Goal: Task Accomplishment & Management: Use online tool/utility

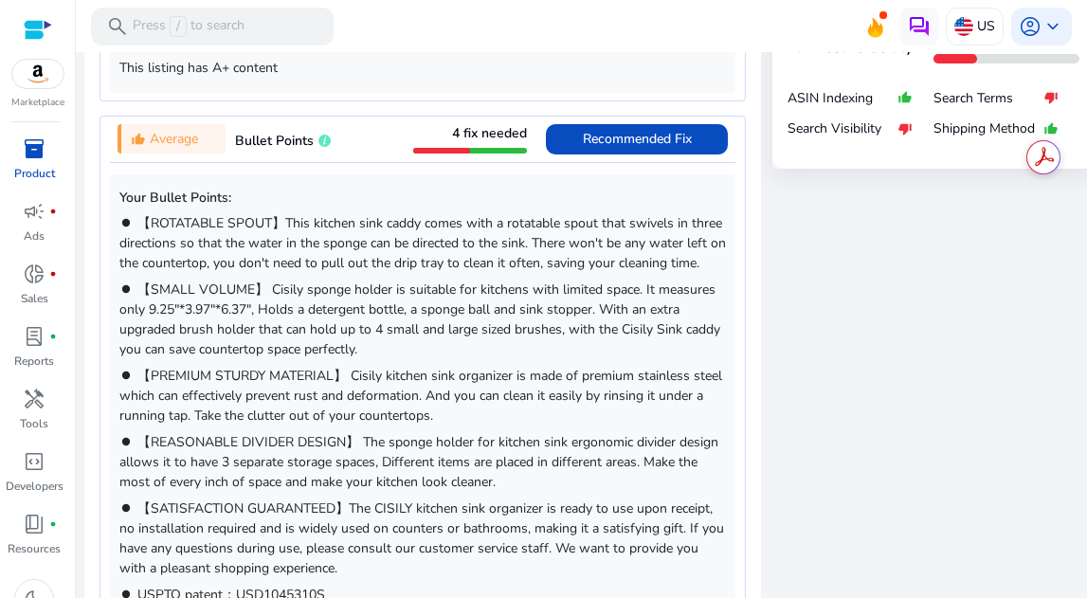
scroll to position [1314, 0]
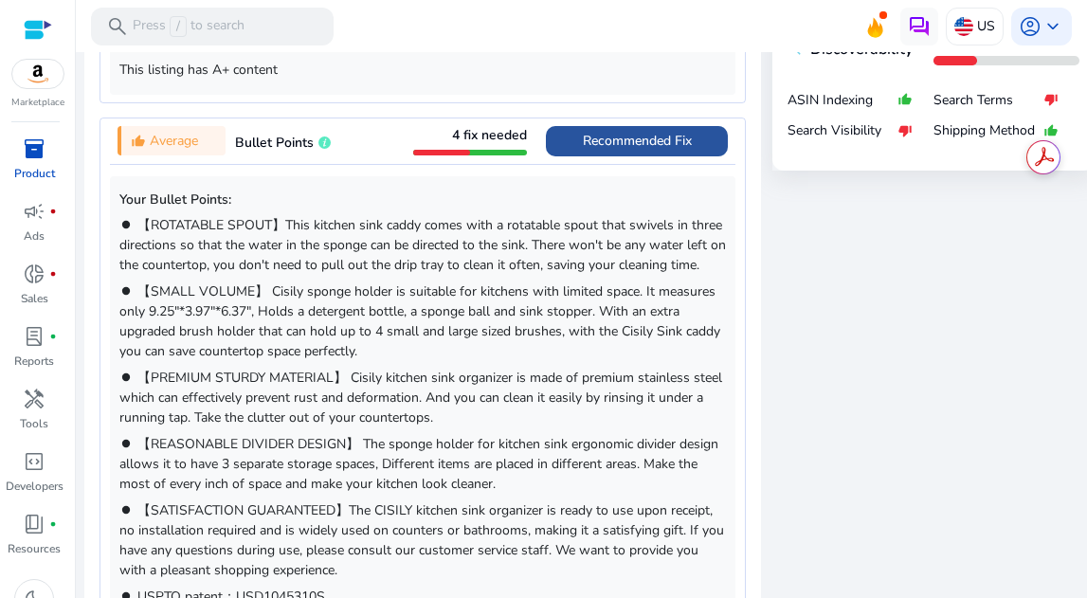
click at [626, 146] on span "Recommended Fix" at bounding box center [637, 141] width 109 height 18
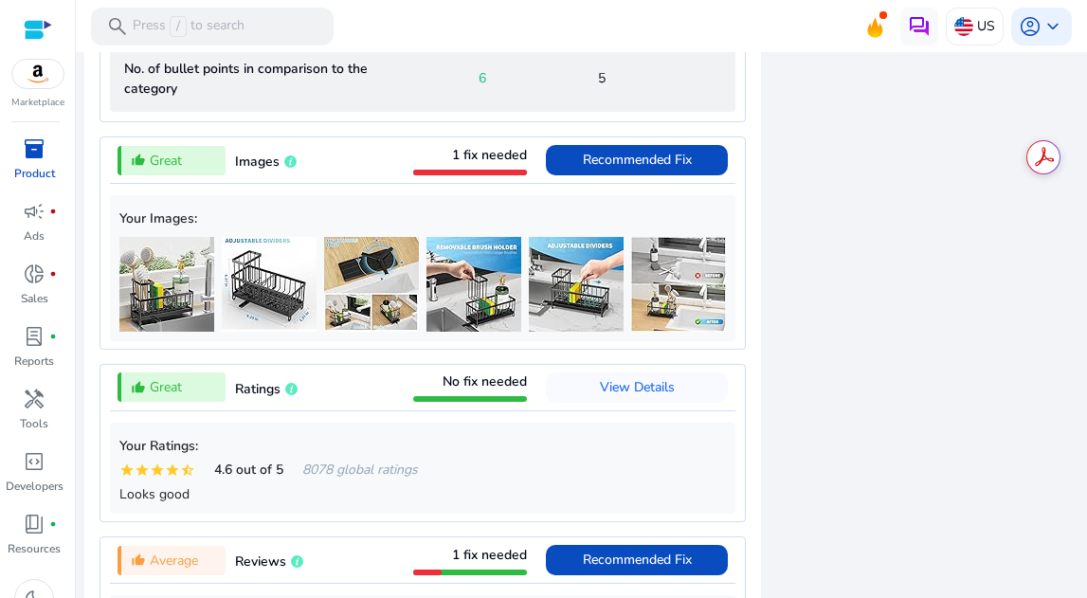
scroll to position [2354, 0]
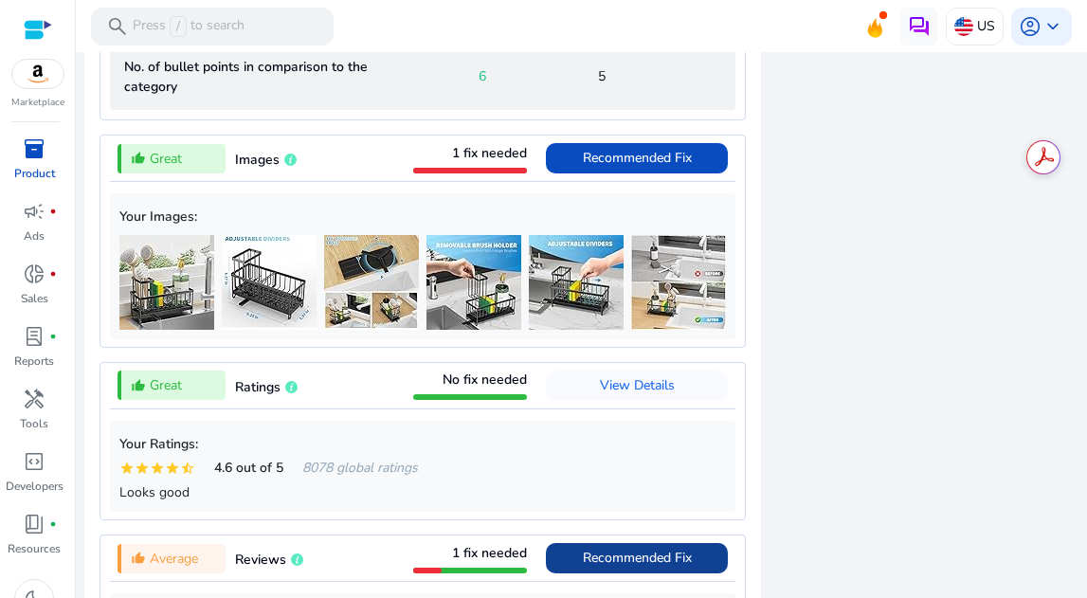
click at [626, 146] on span "Recommended Fix" at bounding box center [637, 158] width 109 height 30
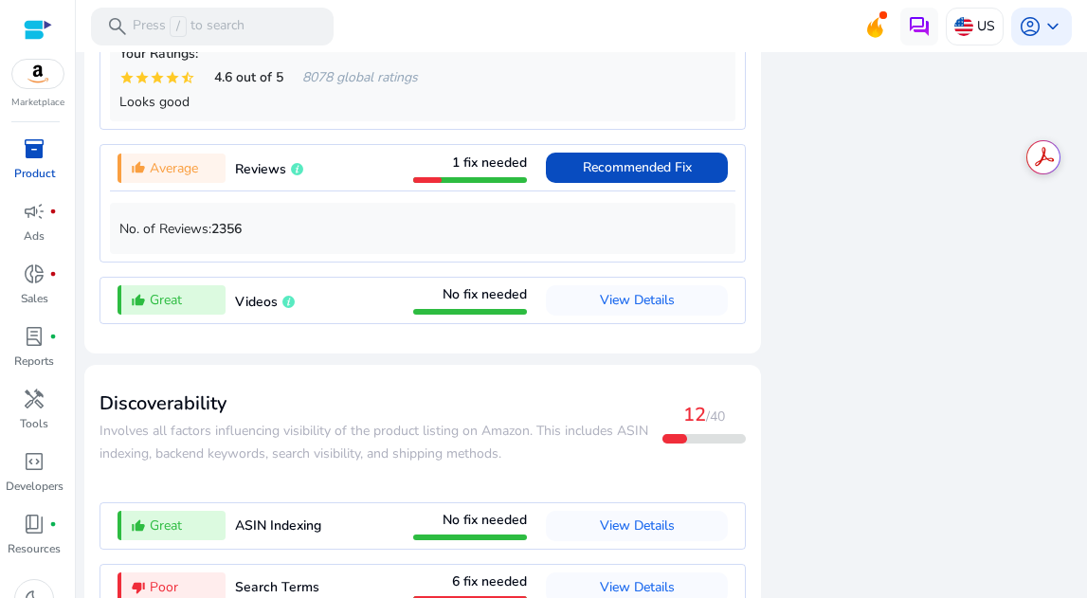
scroll to position [2427, 0]
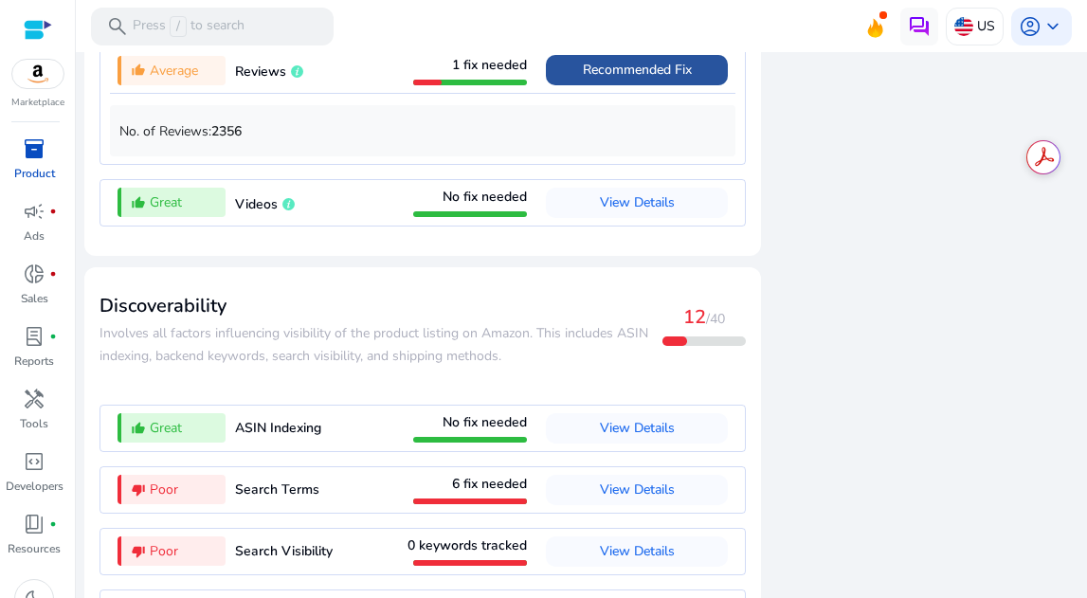
click at [614, 85] on button "Recommended Fix" at bounding box center [637, 70] width 182 height 30
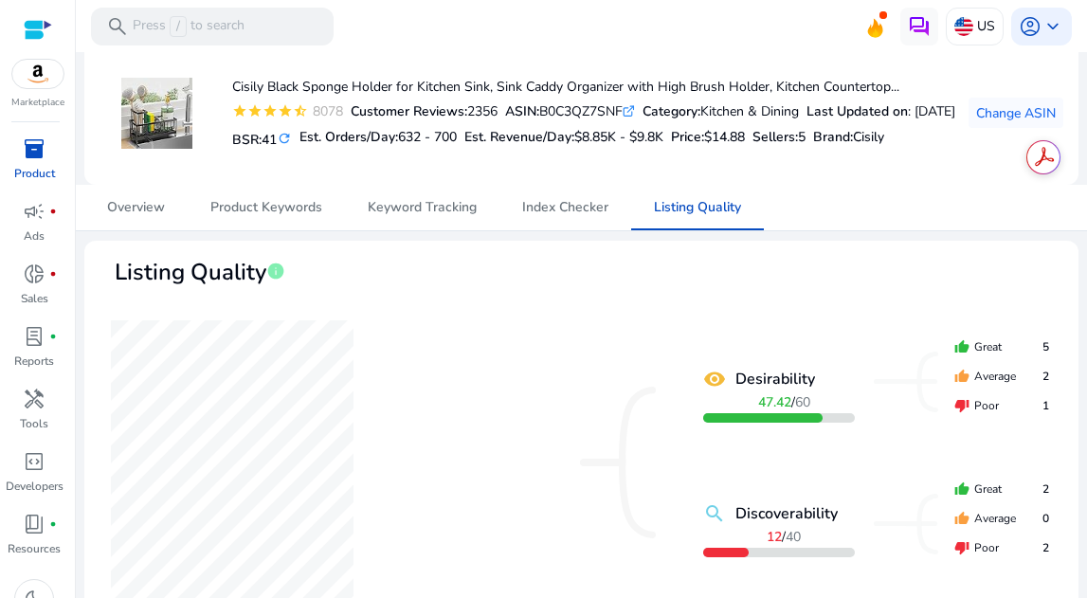
scroll to position [0, 0]
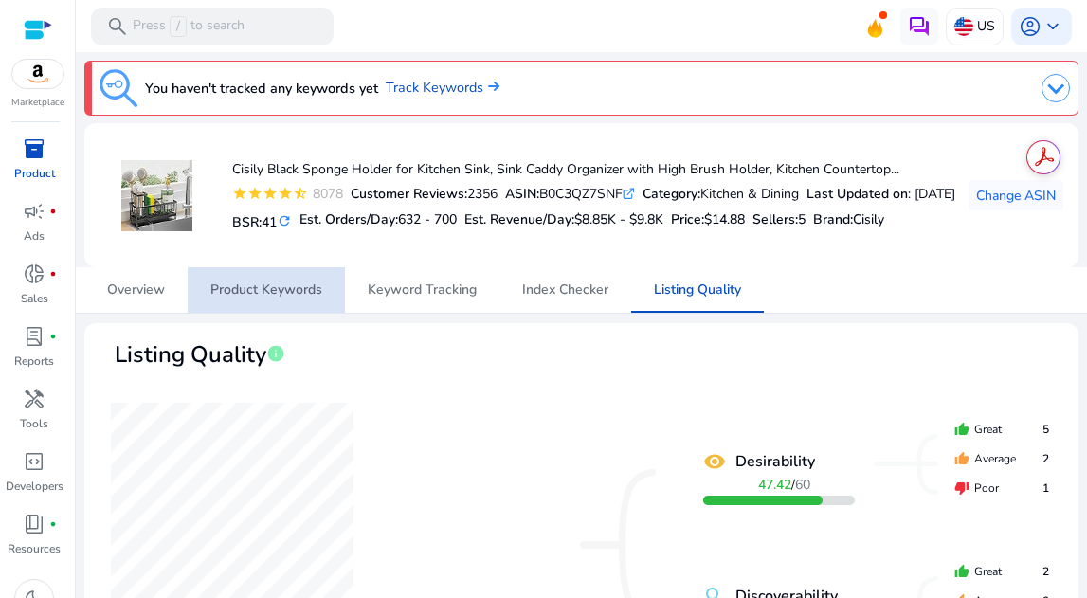
click at [294, 292] on span "Product Keywords" at bounding box center [266, 289] width 112 height 13
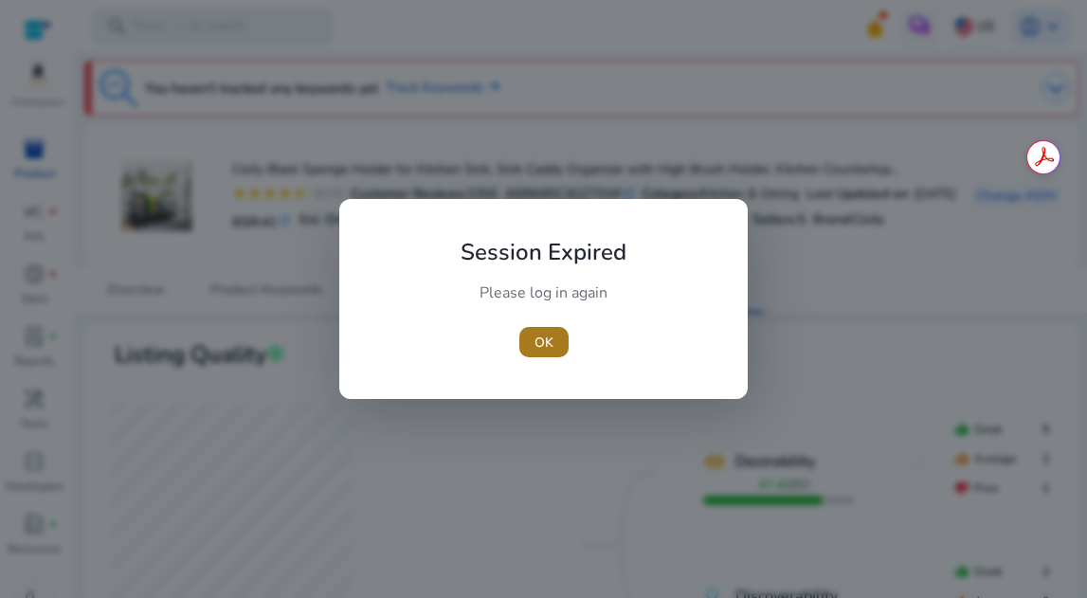
click at [548, 354] on span "button" at bounding box center [543, 341] width 49 height 45
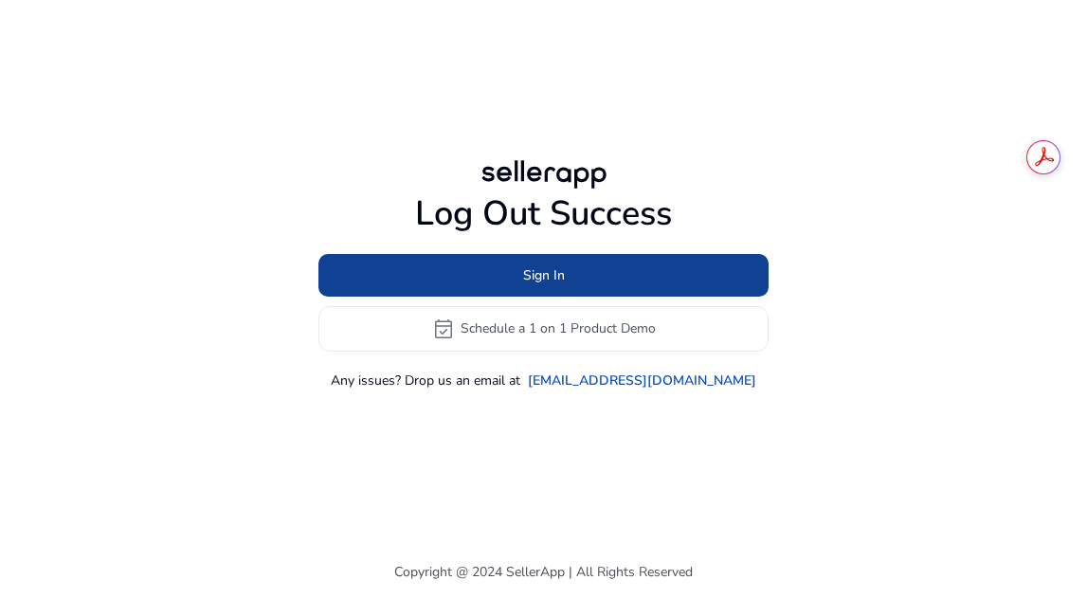
click at [532, 289] on span at bounding box center [543, 274] width 450 height 45
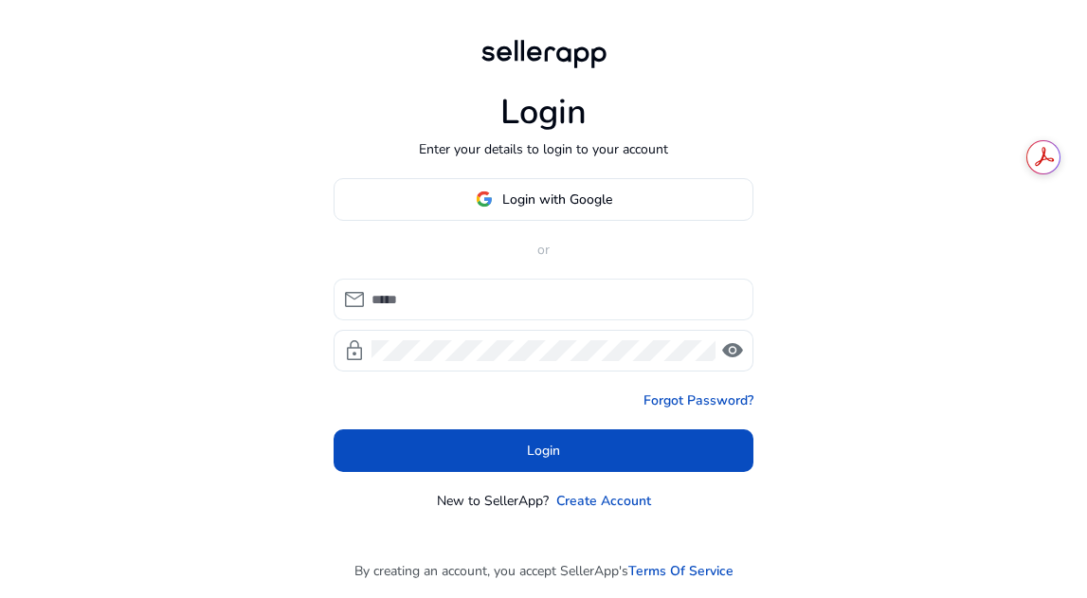
click at [523, 306] on input at bounding box center [554, 299] width 367 height 21
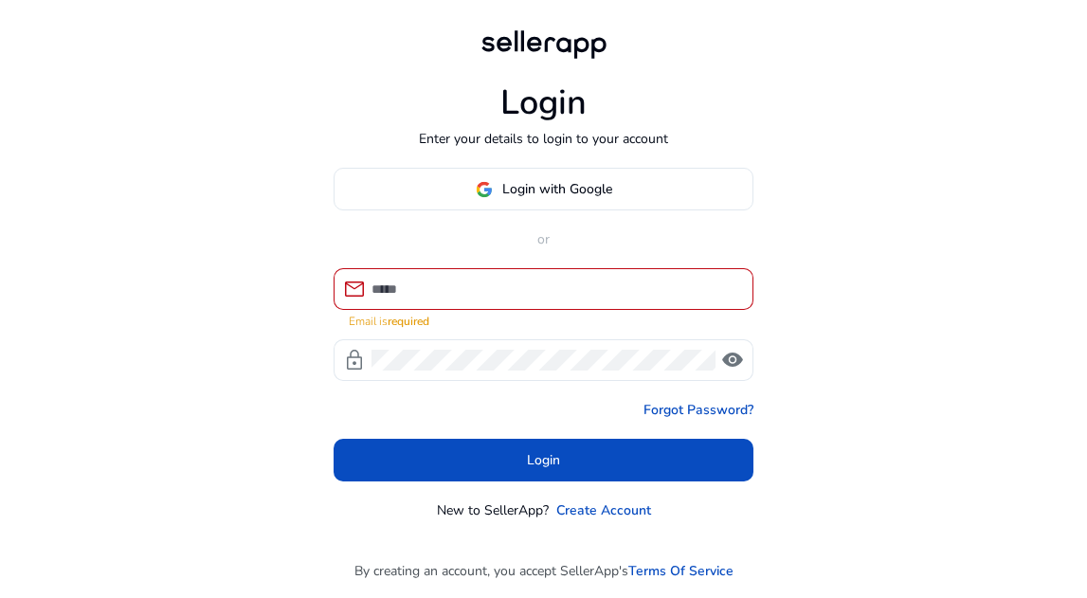
type input "**********"
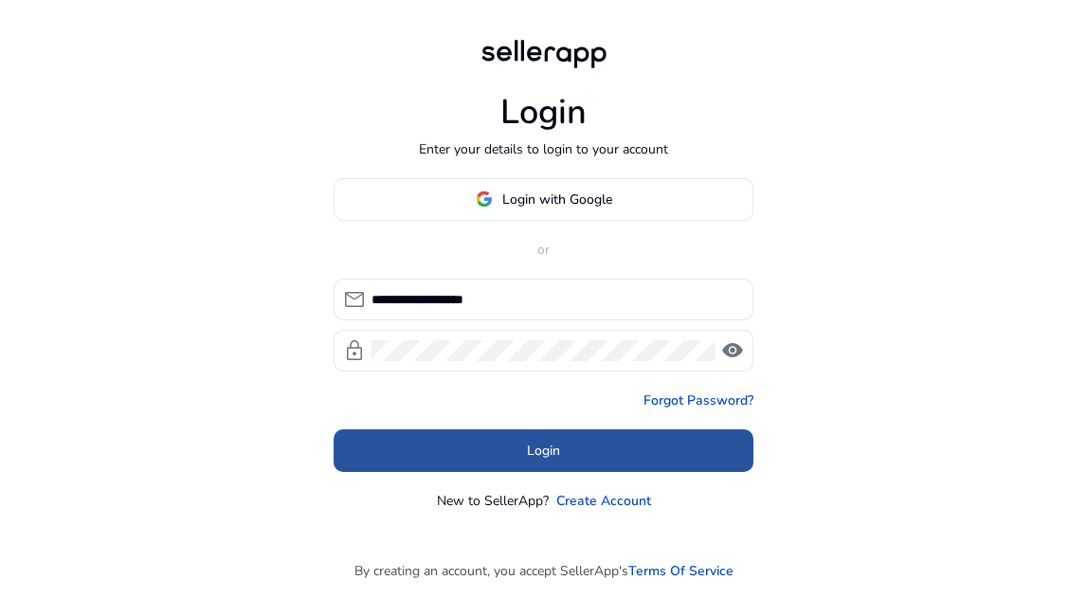
click at [519, 444] on span at bounding box center [544, 449] width 420 height 45
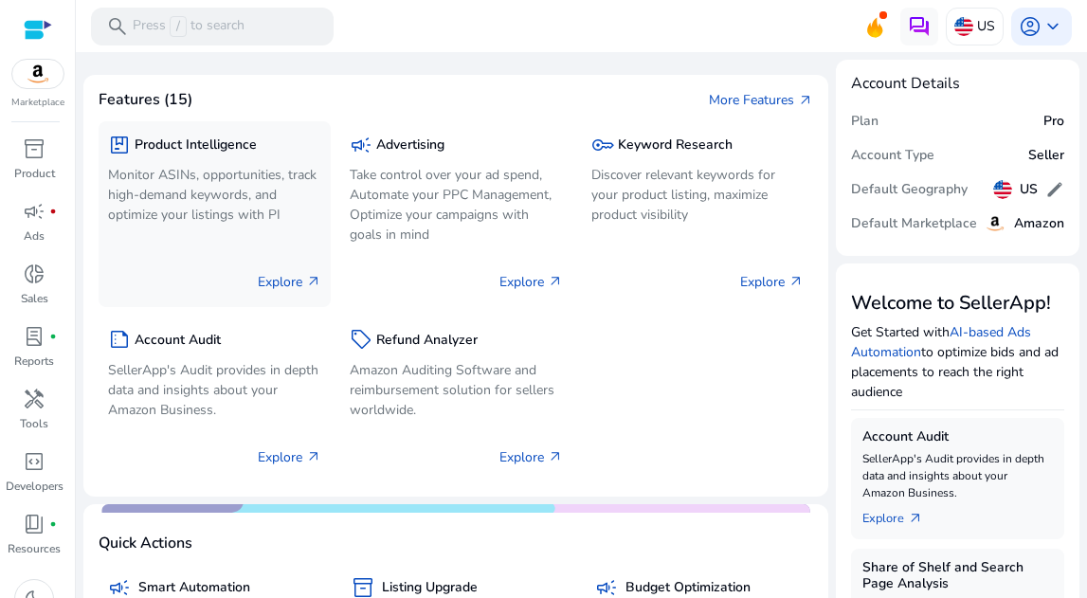
click at [191, 153] on h5 "Product Intelligence" at bounding box center [196, 145] width 122 height 16
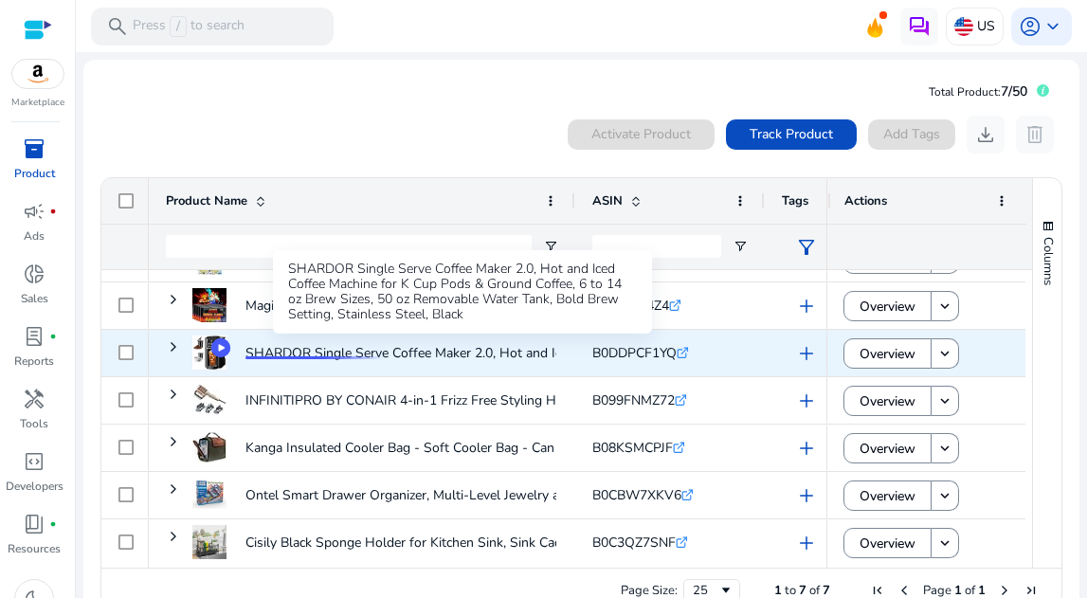
scroll to position [41, 0]
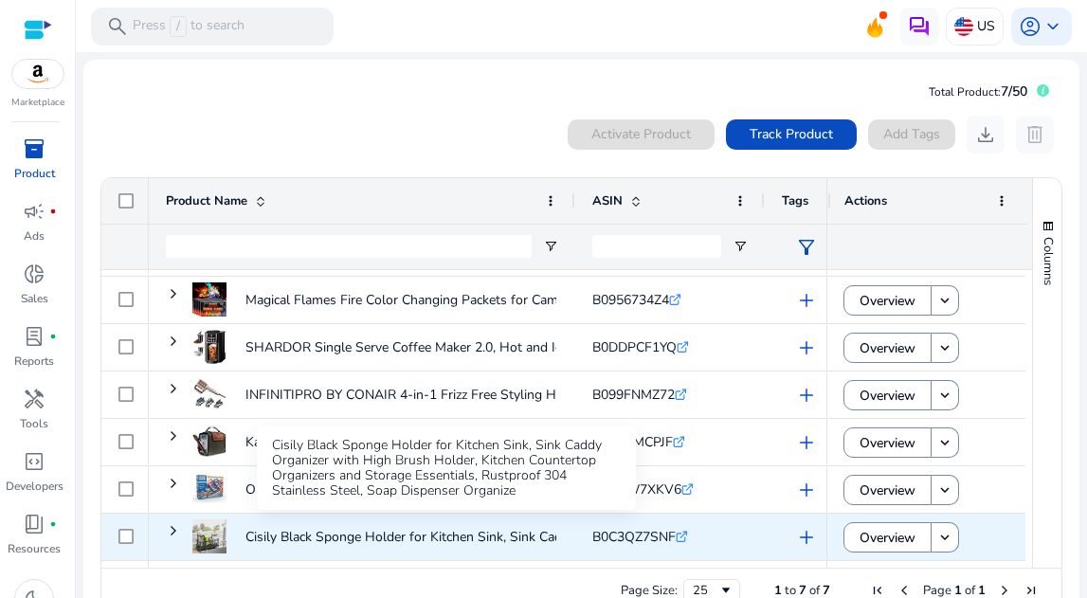
click at [346, 535] on p "Cisily Black Sponge Holder for Kitchen Sink, Sink Caddy Organizer..." at bounding box center [445, 536] width 400 height 39
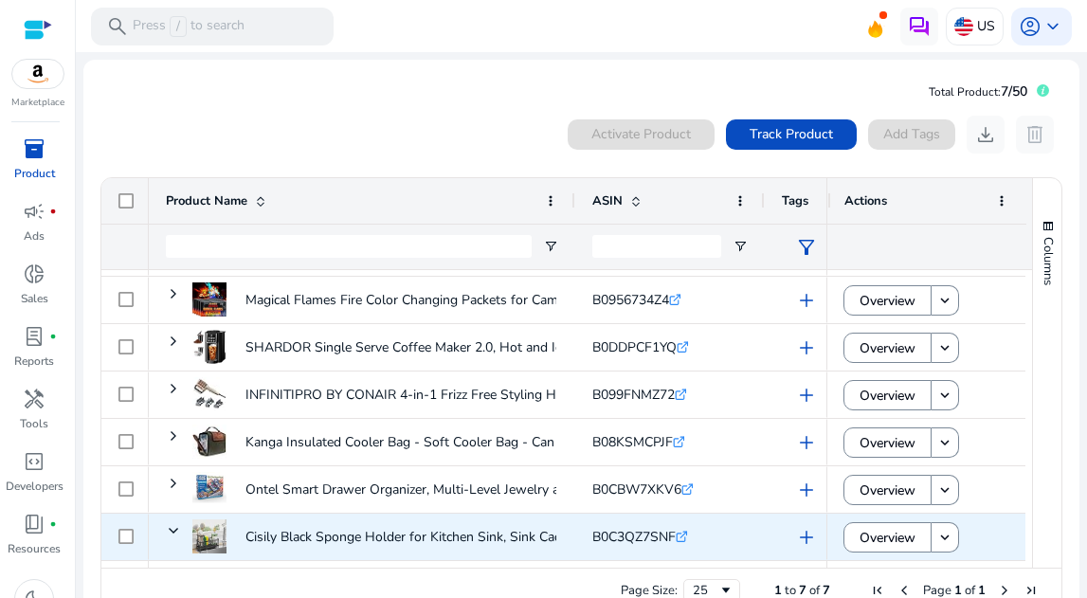
click at [851, 537] on span at bounding box center [887, 537] width 86 height 45
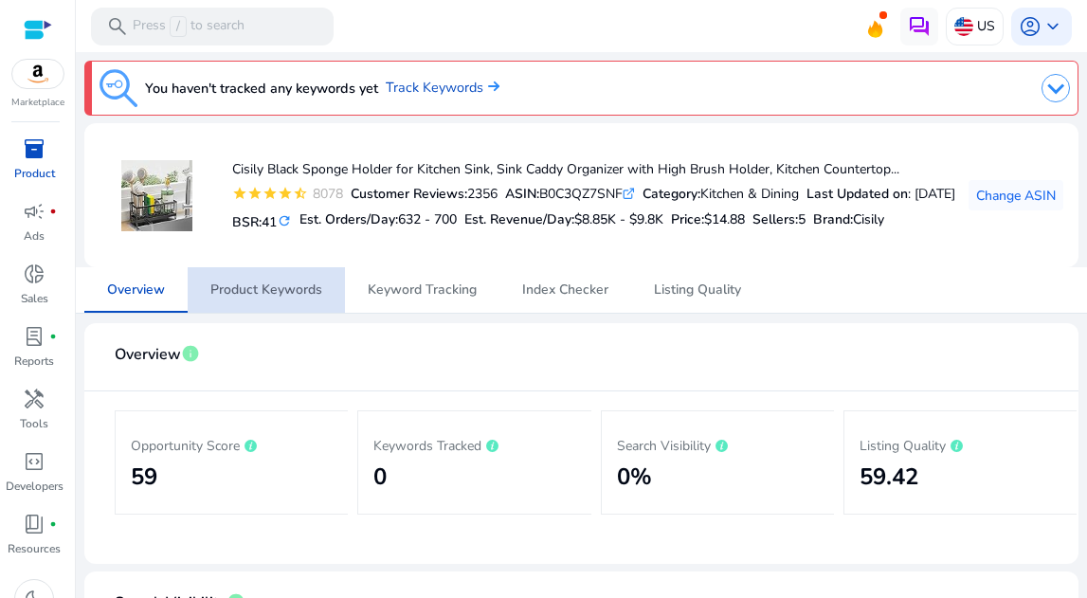
click at [296, 291] on span "Product Keywords" at bounding box center [266, 289] width 112 height 13
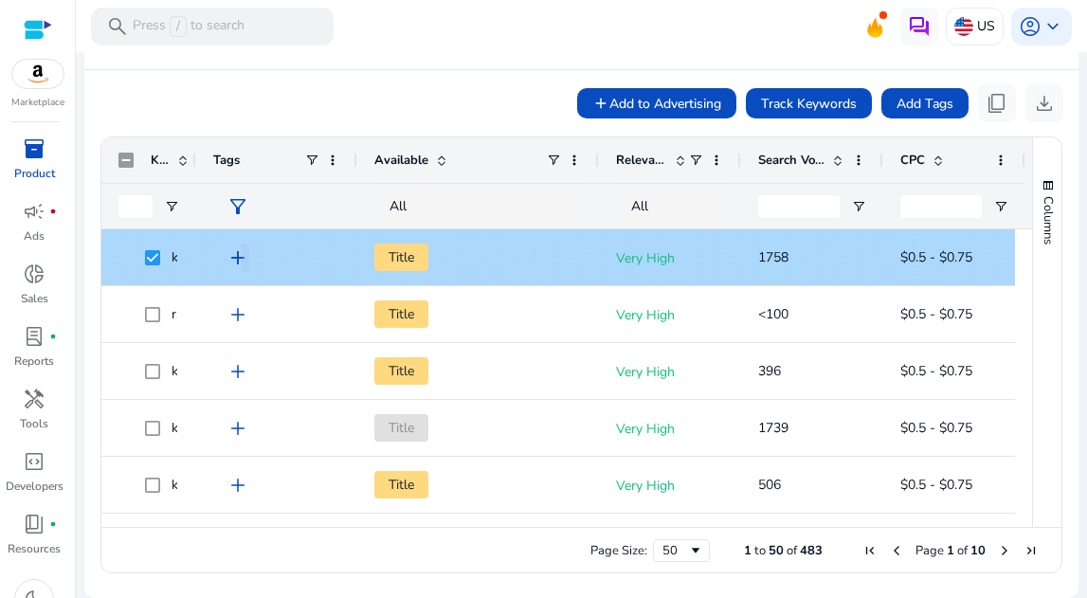
click at [240, 257] on span "add" at bounding box center [237, 257] width 23 height 23
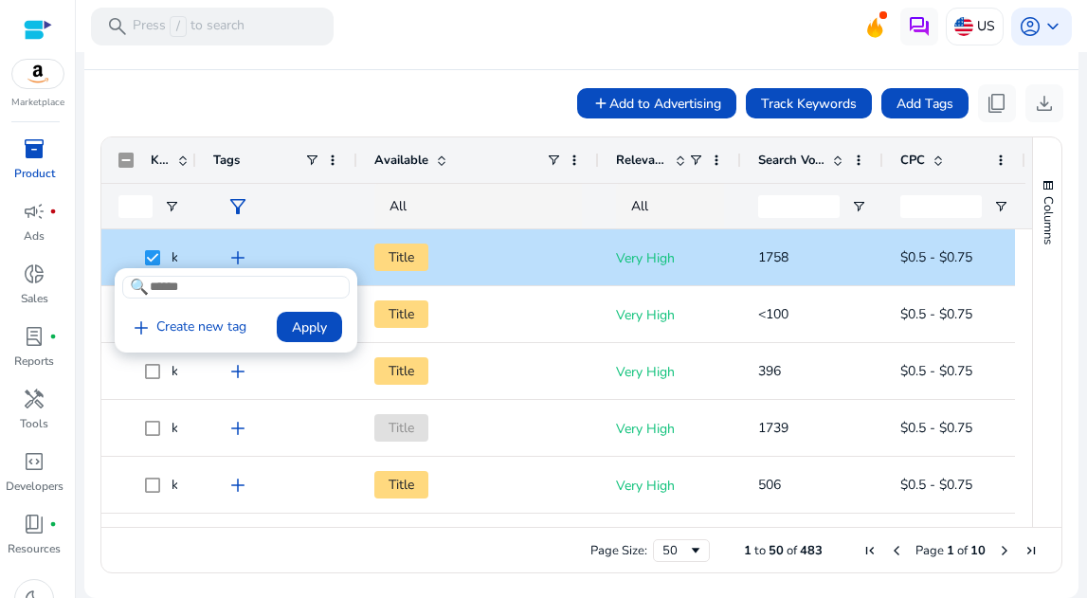
click at [241, 257] on div at bounding box center [543, 299] width 1087 height 598
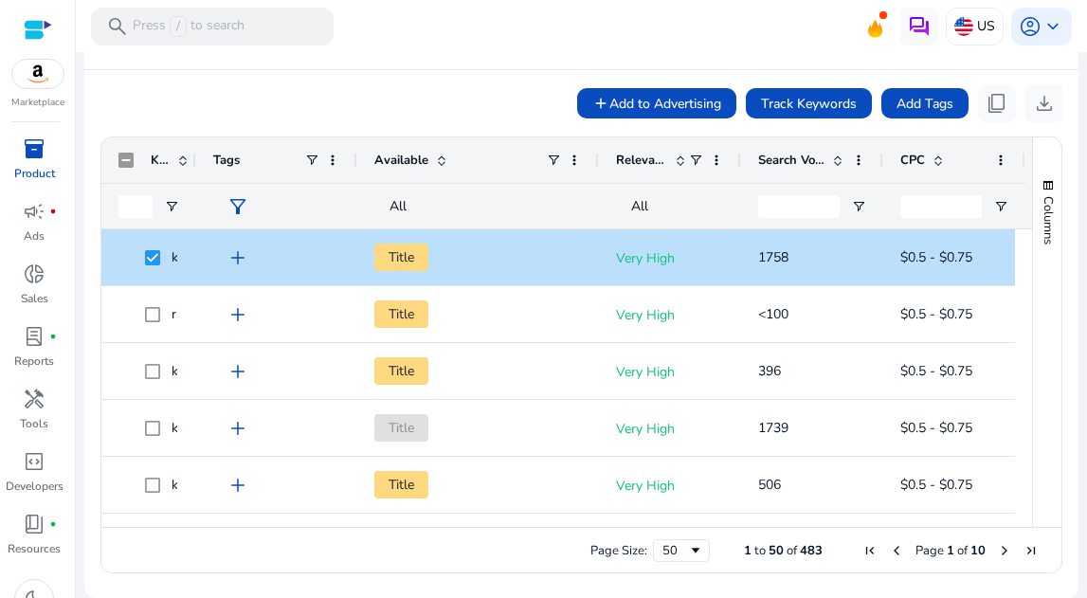
click at [276, 223] on div "filter_alt" at bounding box center [276, 206] width 127 height 45
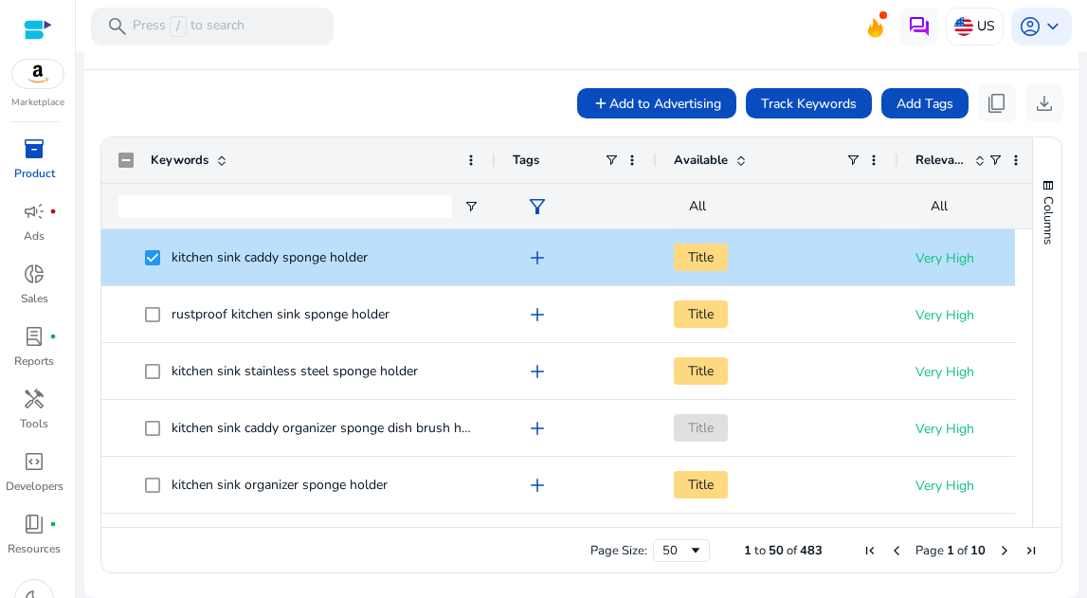
drag, startPoint x: 191, startPoint y: 161, endPoint x: 491, endPoint y: 177, distance: 299.9
click at [491, 177] on div at bounding box center [495, 159] width 8 height 45
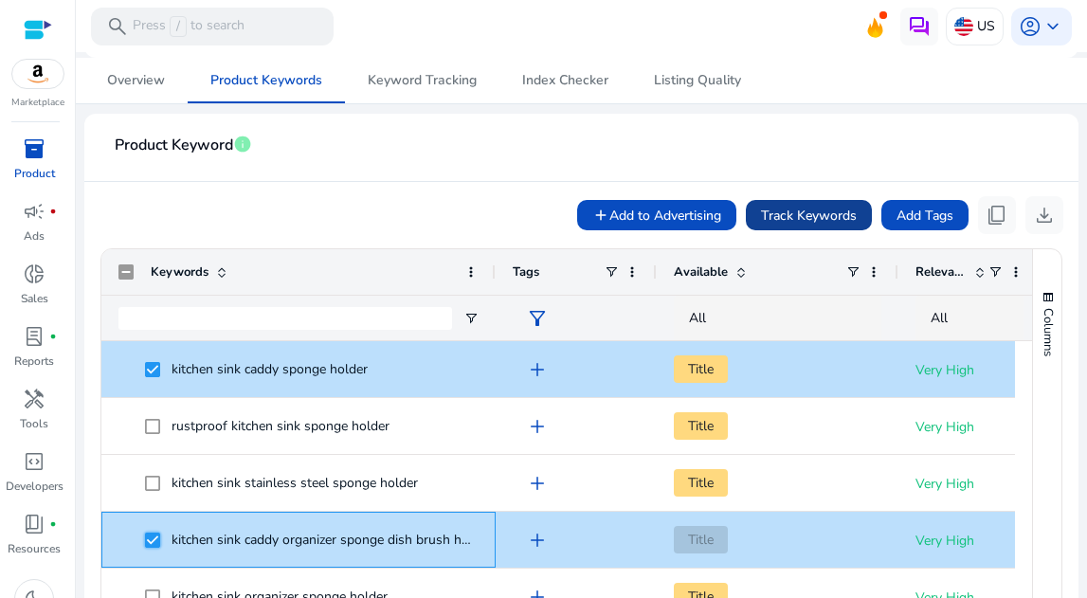
scroll to position [208, 0]
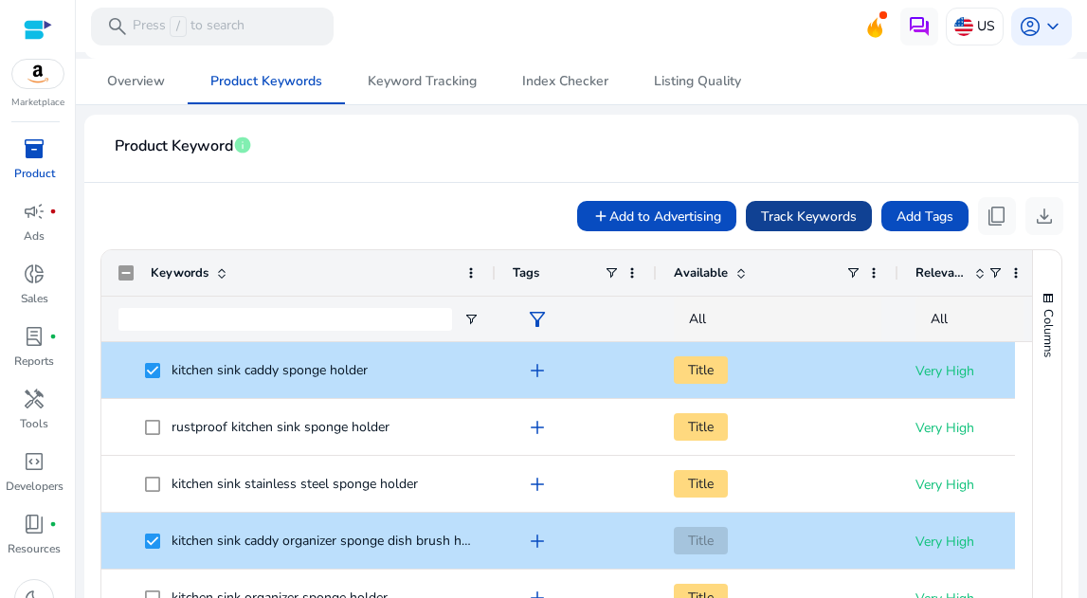
click at [804, 216] on span "Track Keywords" at bounding box center [809, 217] width 96 height 20
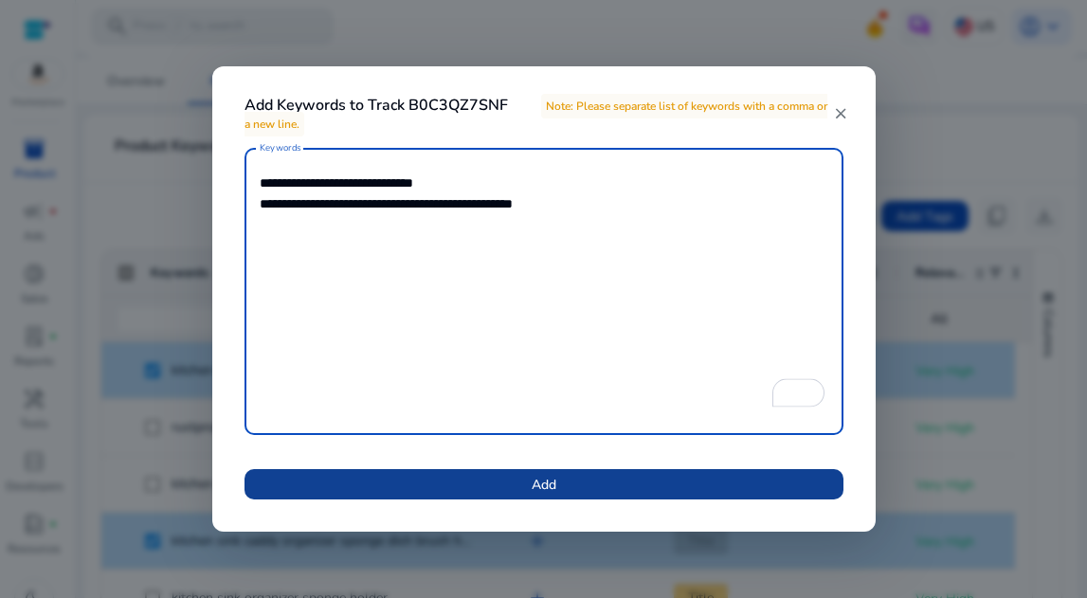
click at [583, 490] on span at bounding box center [543, 484] width 599 height 45
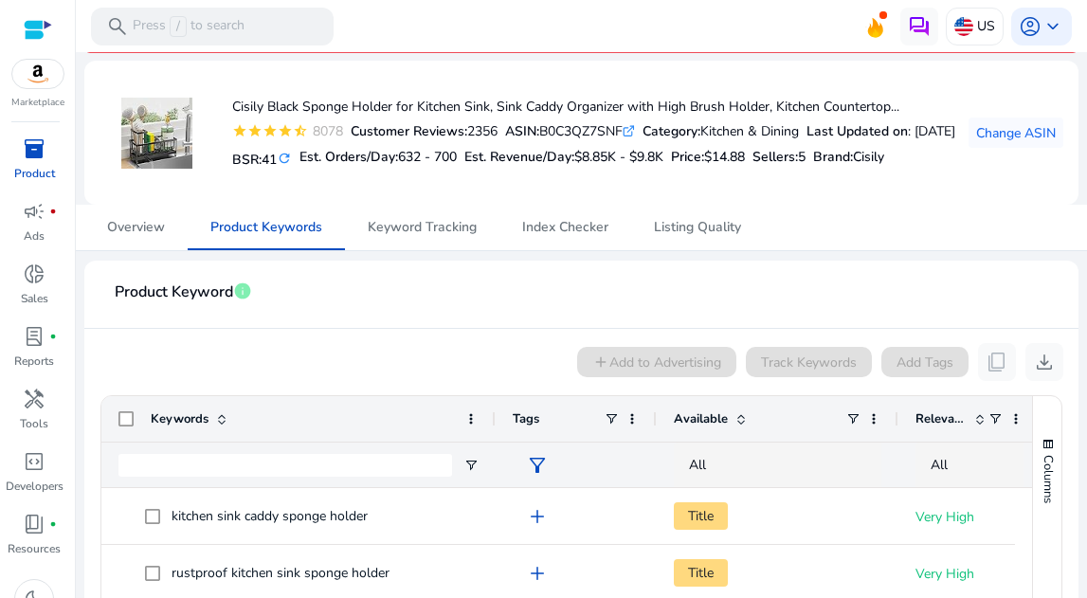
scroll to position [0, 0]
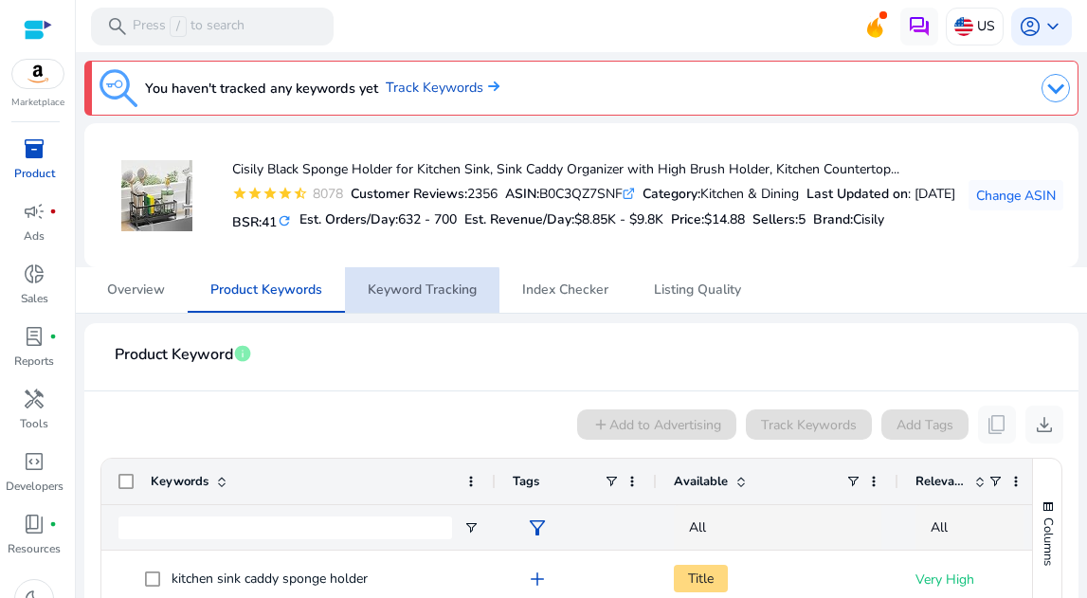
click at [397, 293] on span "Keyword Tracking" at bounding box center [422, 289] width 109 height 13
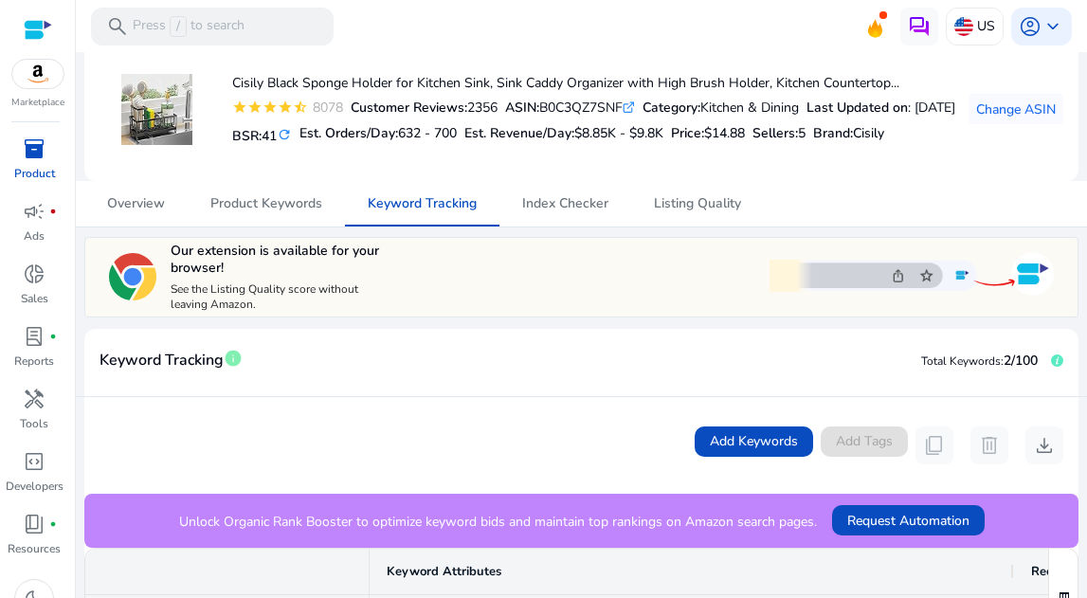
scroll to position [113, 0]
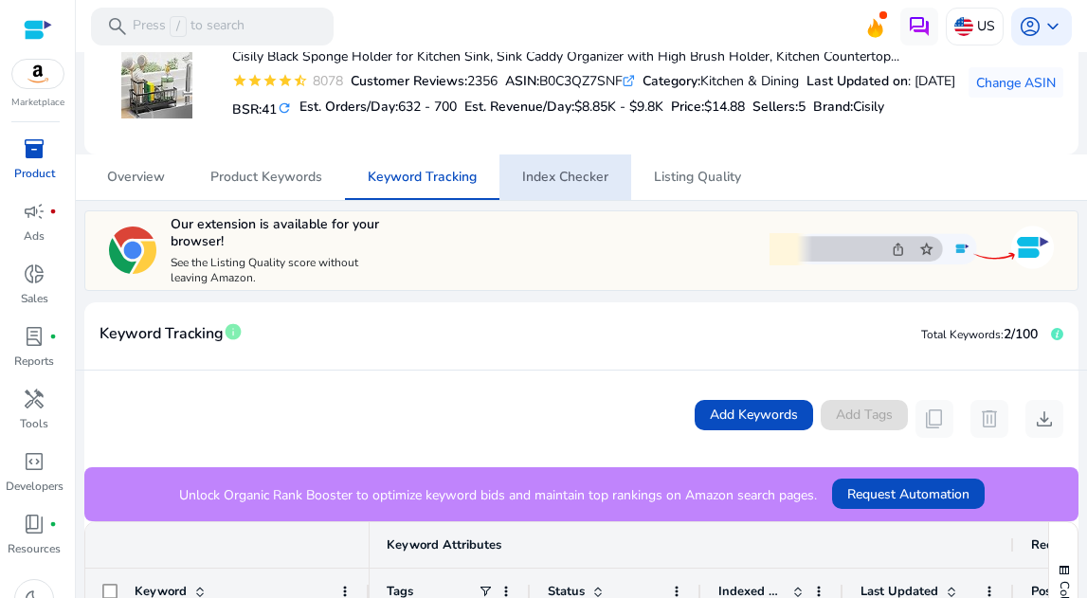
click at [576, 183] on span "Index Checker" at bounding box center [565, 177] width 86 height 13
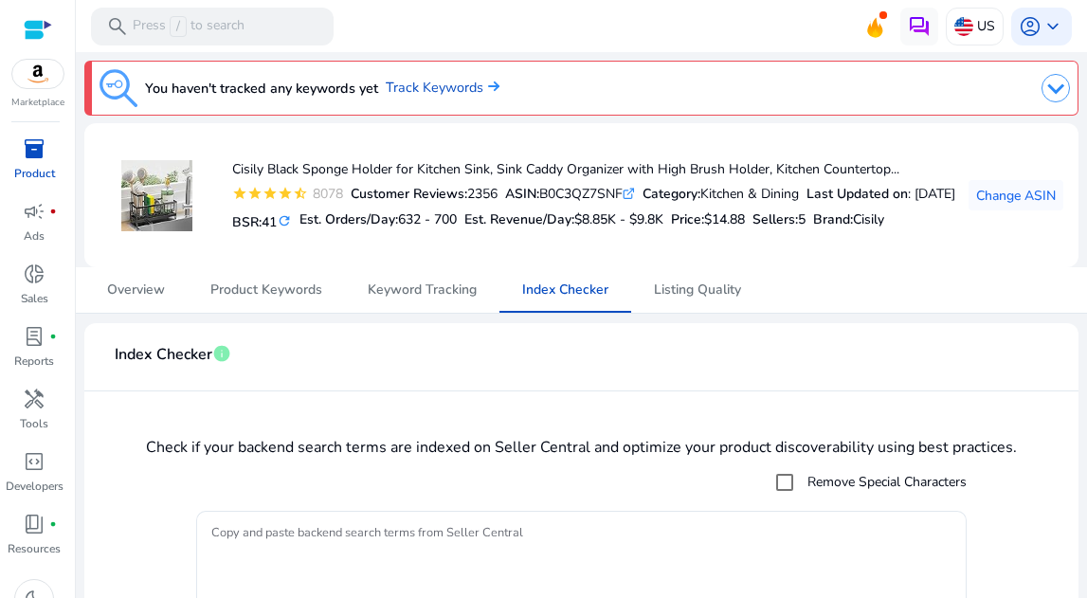
scroll to position [121, 0]
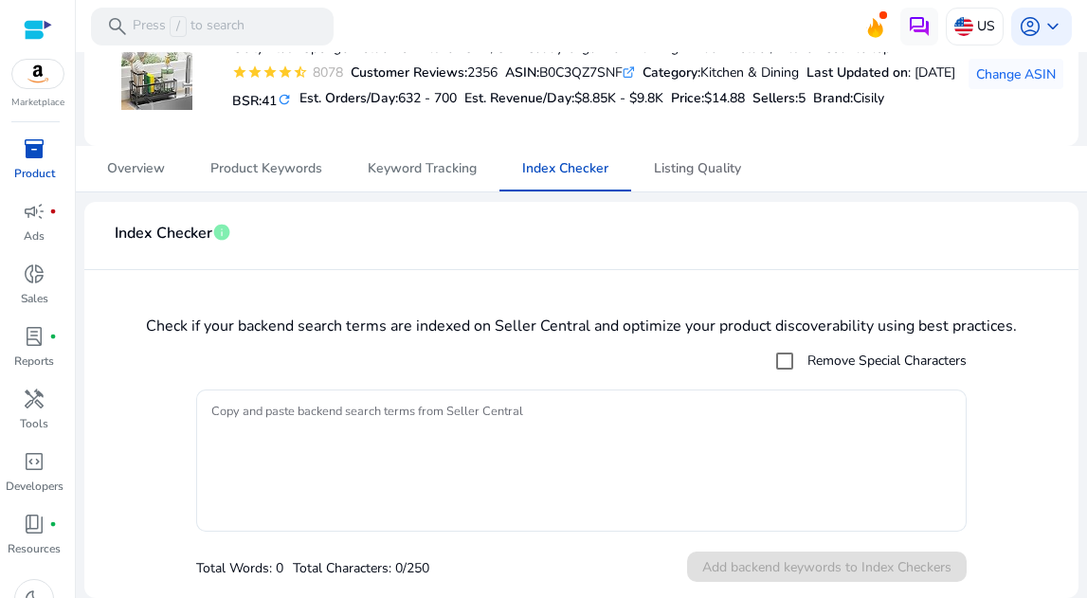
click at [697, 172] on span "Listing Quality" at bounding box center [697, 168] width 87 height 13
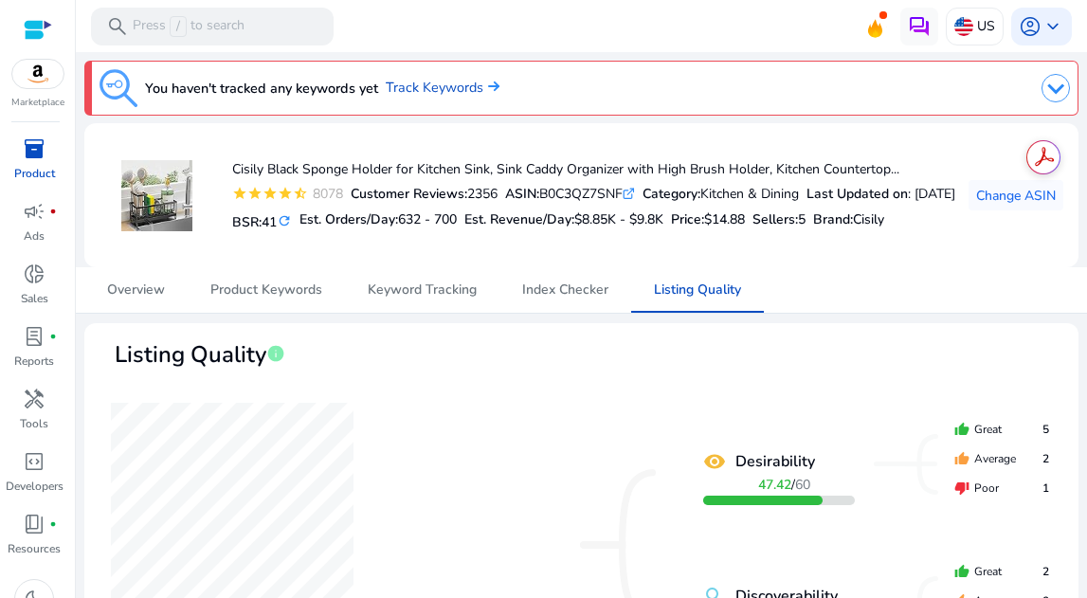
click at [1052, 92] on img at bounding box center [1055, 88] width 28 height 28
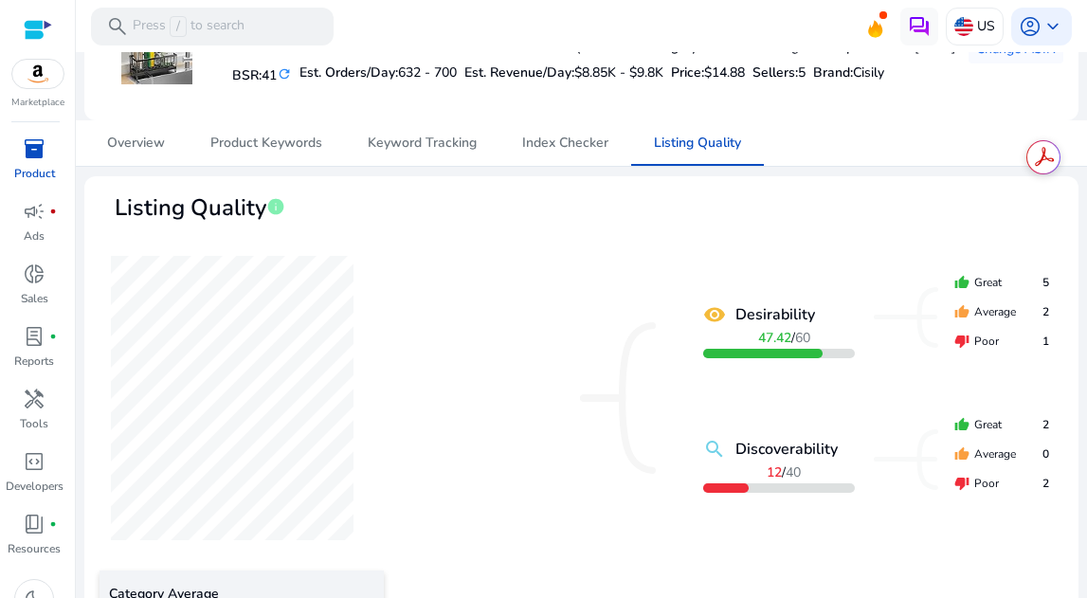
scroll to position [434, 0]
